Goal: Find specific page/section: Find specific page/section

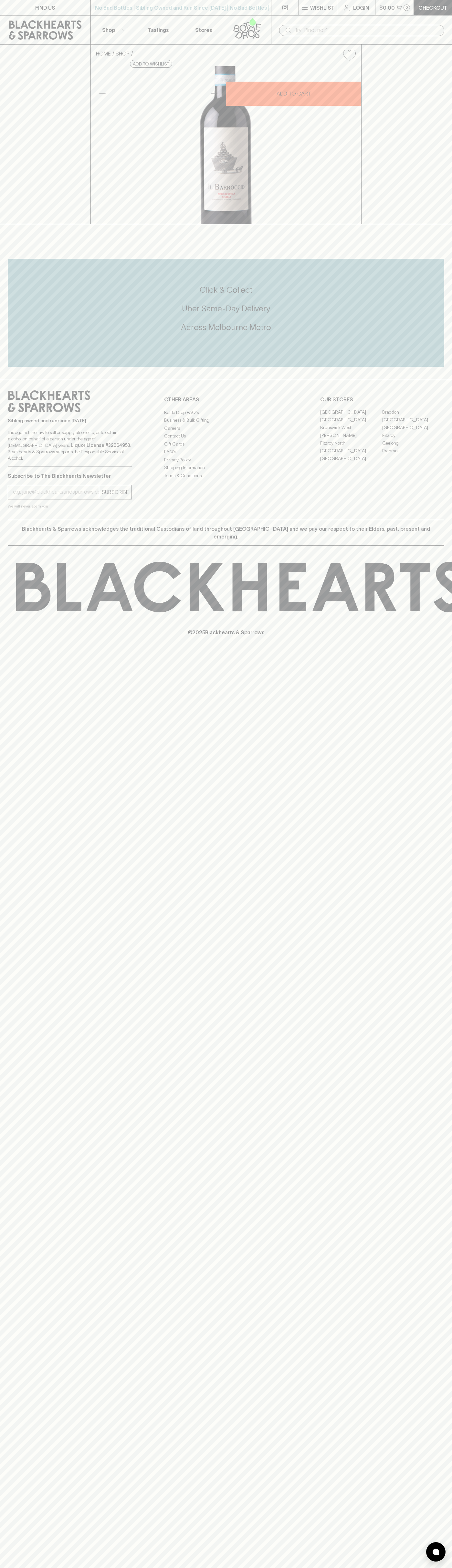
click at [351, 455] on link "[GEOGRAPHIC_DATA]" at bounding box center [351, 451] width 62 height 8
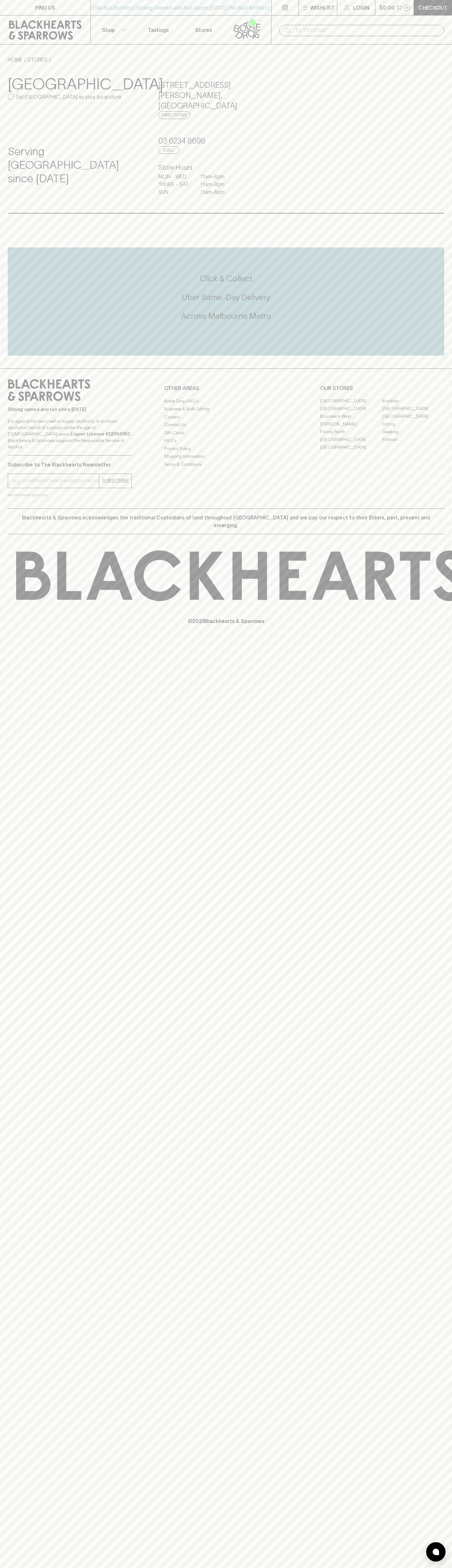
click at [6, 1568] on html "FIND US | No Bad Bottles | Sibling Owned and Run Since [DATE] | No Bad Bottles …" at bounding box center [226, 784] width 452 height 1568
click at [8, 783] on div "FIND US | No Bad Bottles | Sibling Owned and Run Since [DATE] | No Bad Bottles …" at bounding box center [226, 784] width 452 height 1568
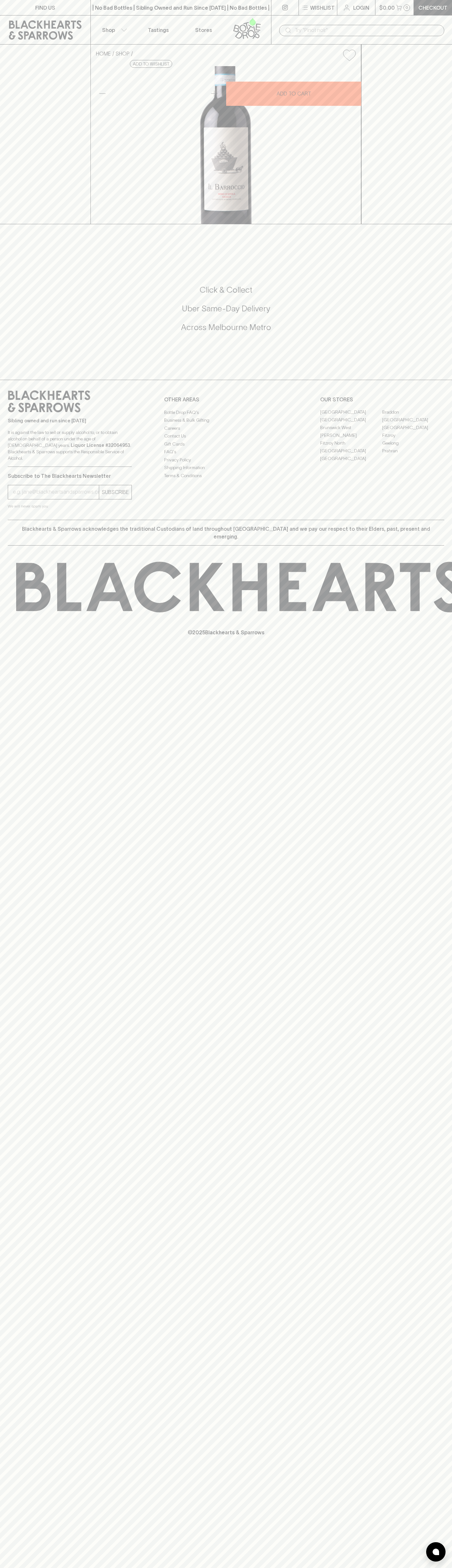
click at [351, 455] on link "[GEOGRAPHIC_DATA]" at bounding box center [351, 451] width 62 height 8
